Goal: Task Accomplishment & Management: Manage account settings

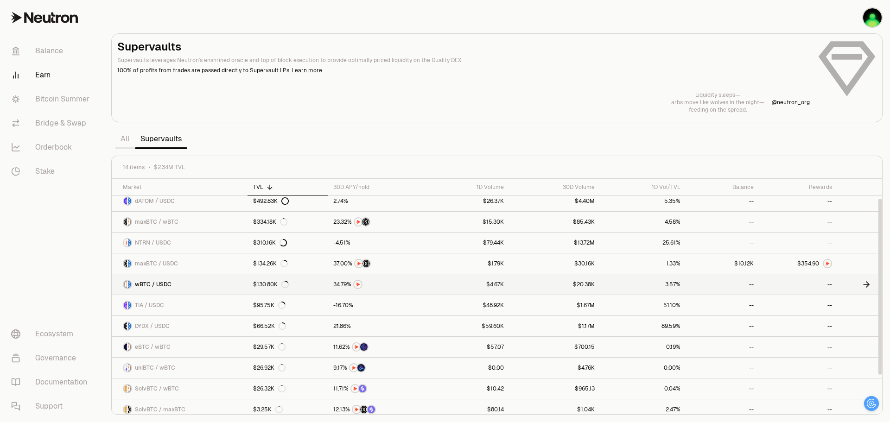
scroll to position [46, 0]
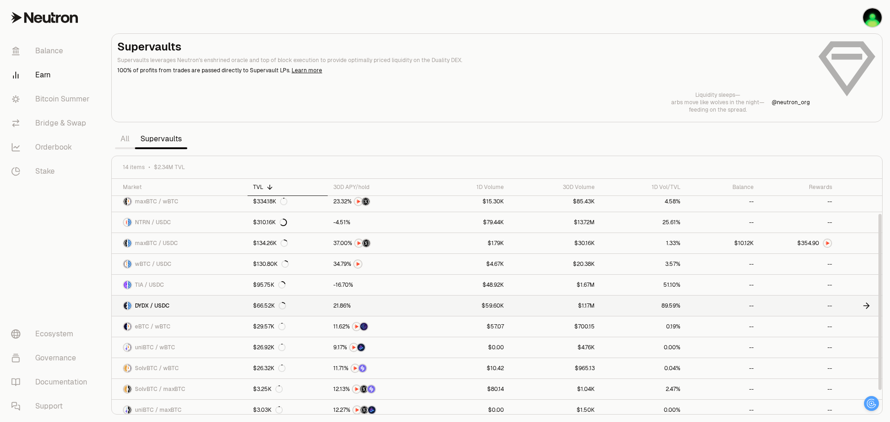
click at [155, 306] on span "DYDX / USDC" at bounding box center [152, 305] width 35 height 7
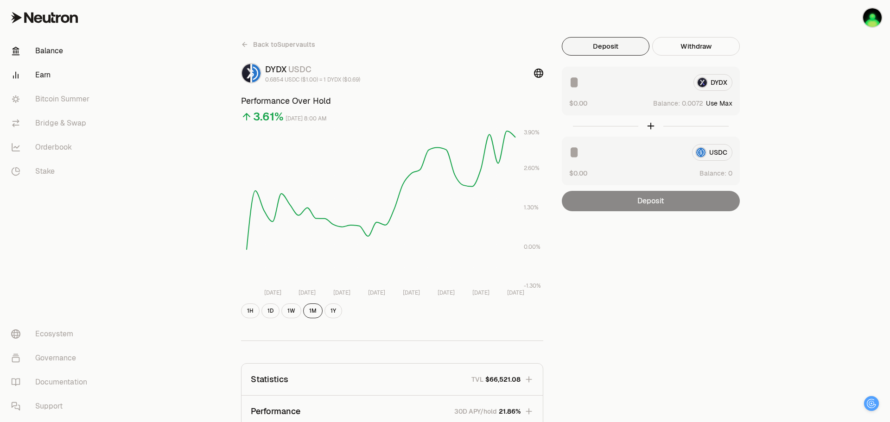
click at [48, 57] on link "Balance" at bounding box center [52, 51] width 96 height 24
